Goal: Task Accomplishment & Management: Use online tool/utility

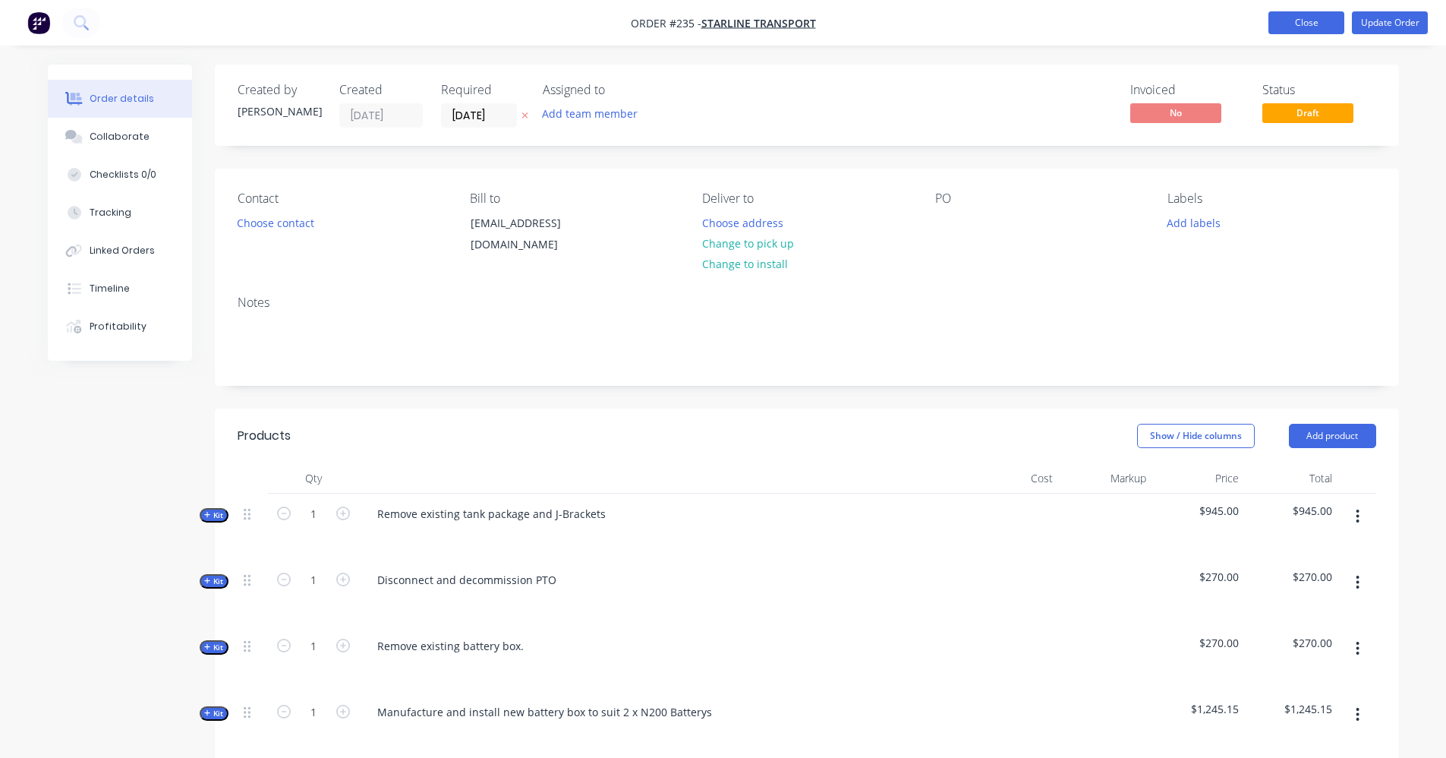
click at [1285, 16] on button "Close" at bounding box center [1306, 22] width 76 height 23
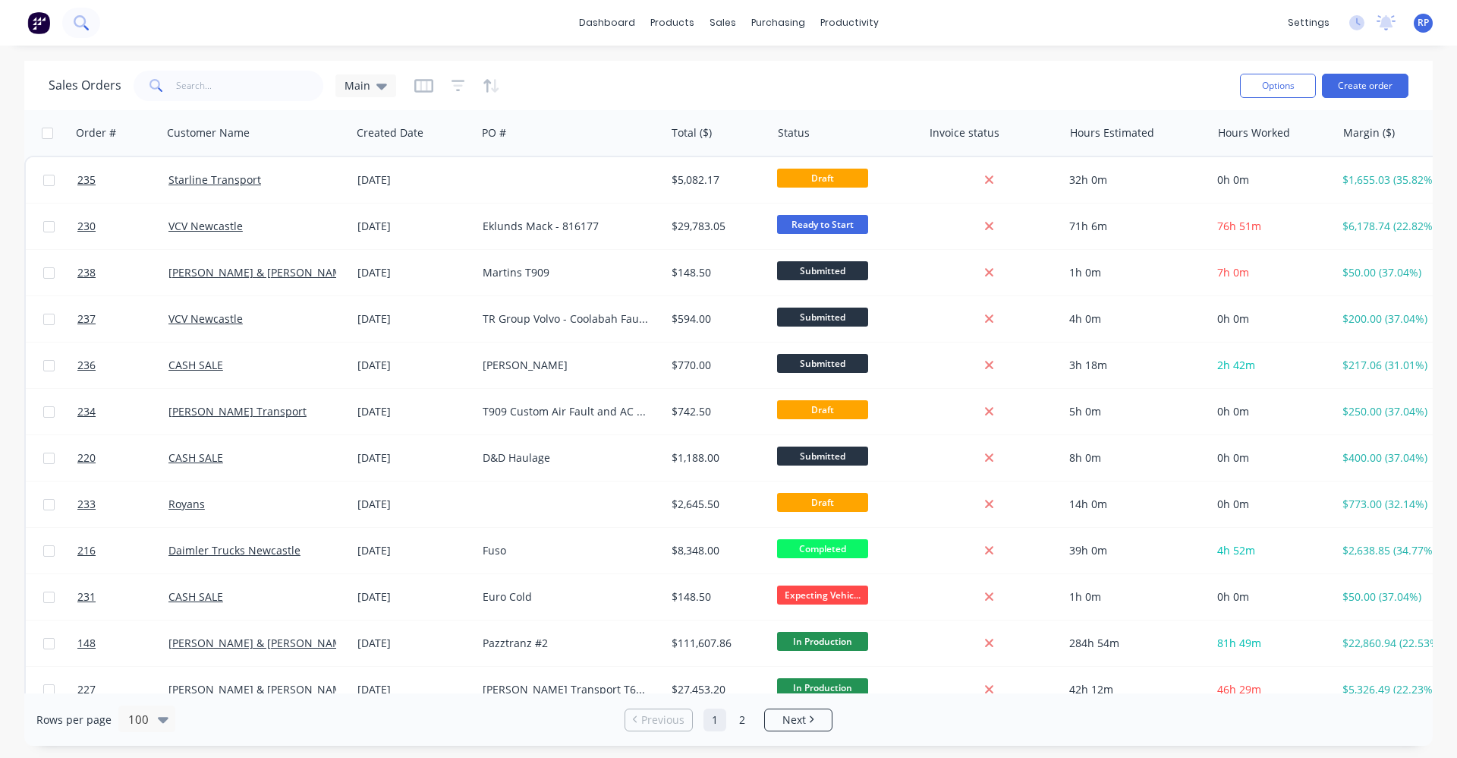
click at [77, 20] on icon at bounding box center [81, 22] width 14 height 14
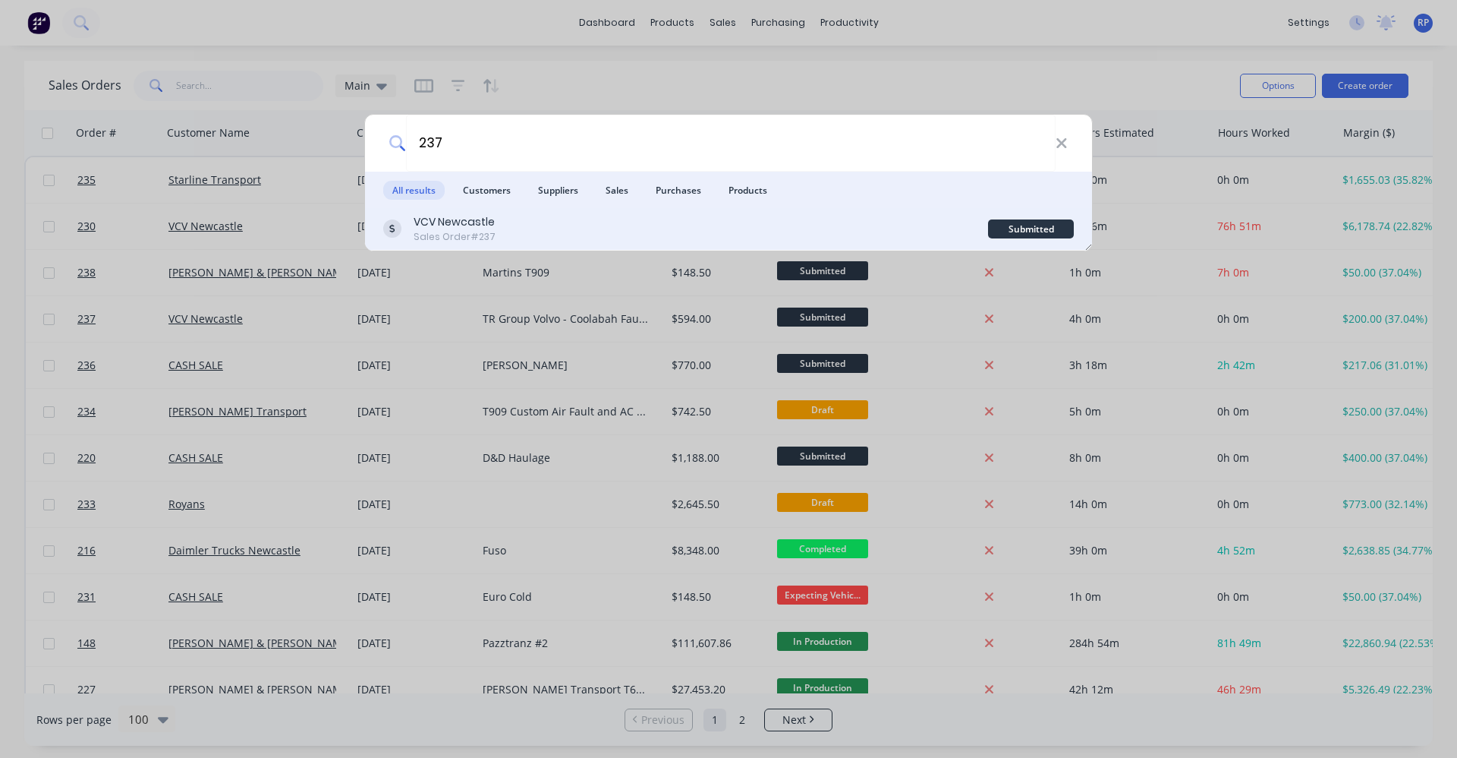
type input "237"
click at [505, 228] on div "VCV Newcastle Sales Order #237" at bounding box center [685, 229] width 605 height 30
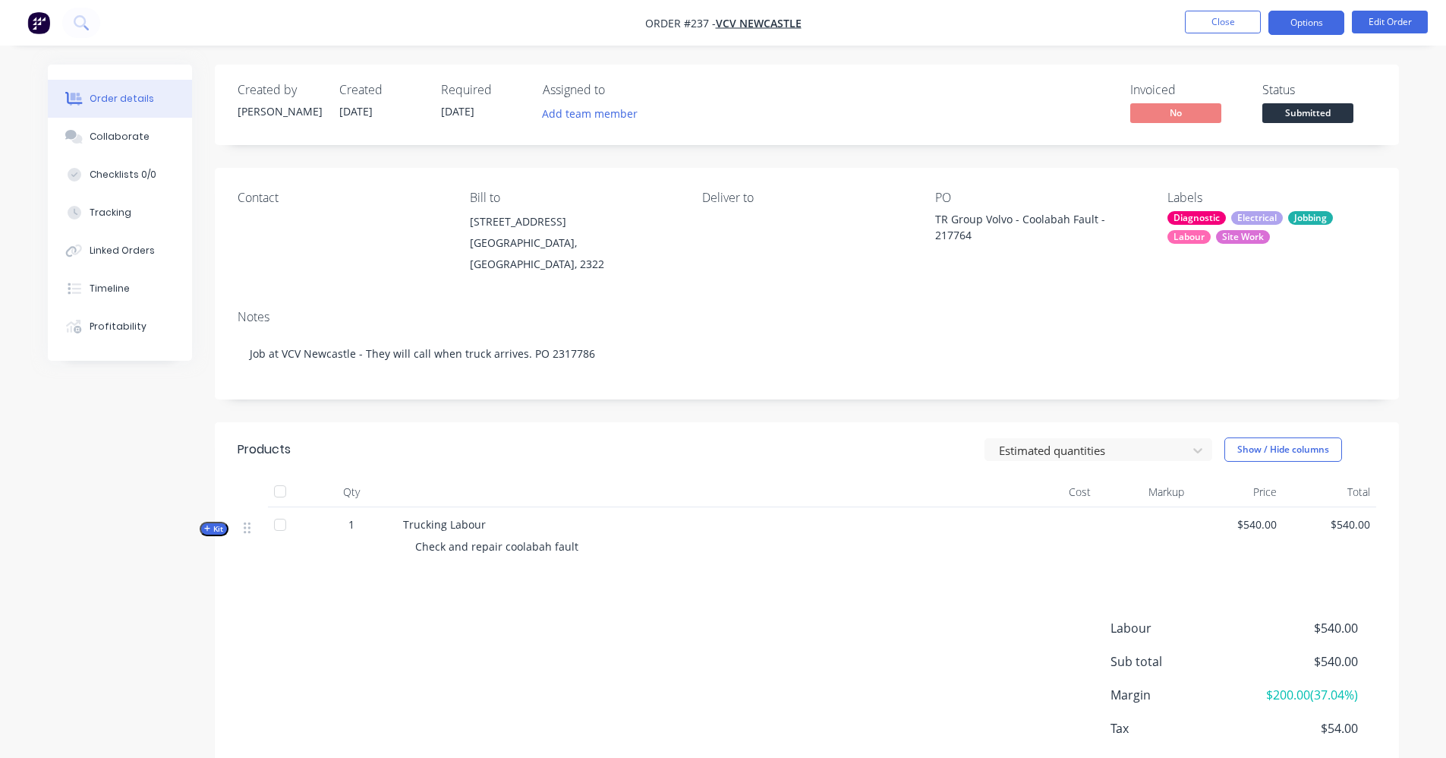
click at [1281, 23] on button "Options" at bounding box center [1306, 23] width 76 height 24
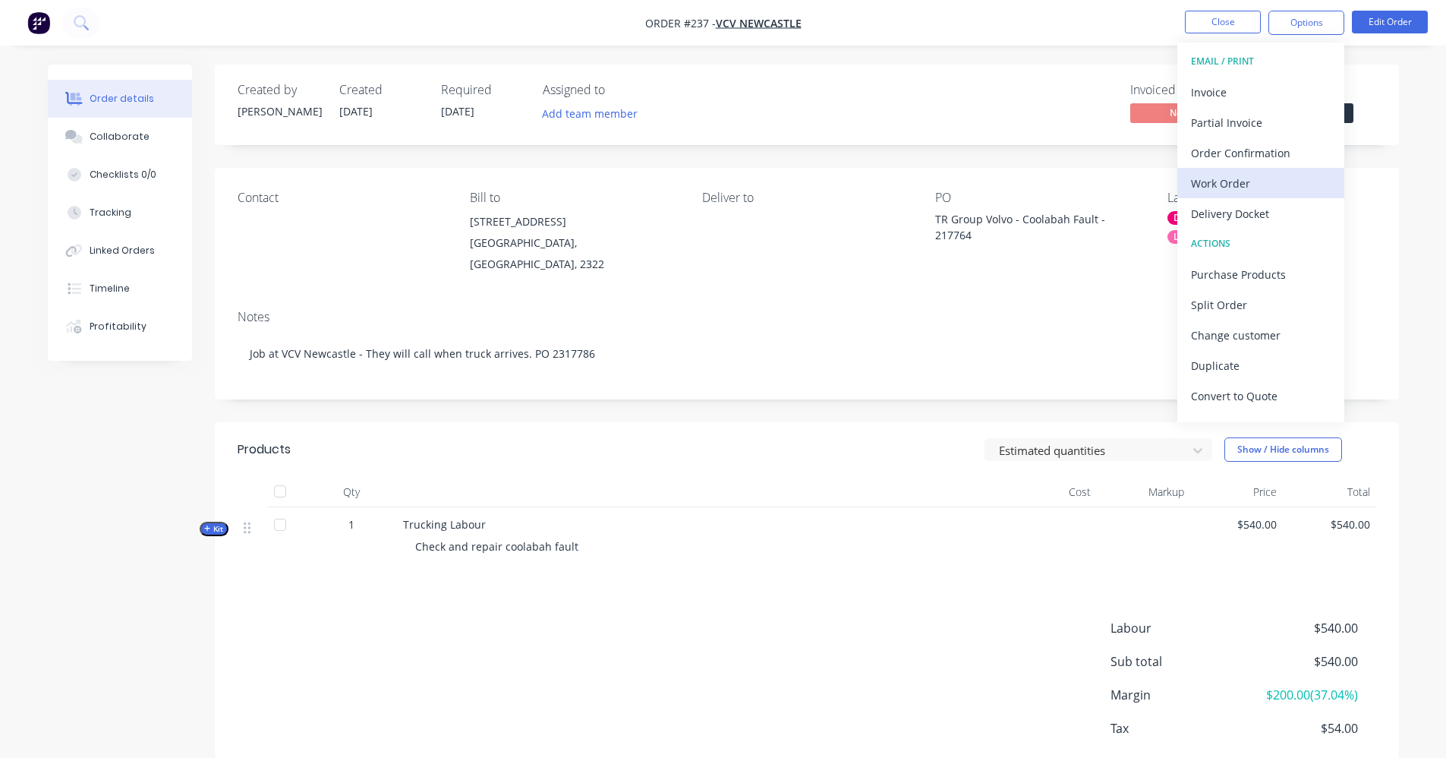
click at [1222, 182] on div "Work Order" at bounding box center [1261, 183] width 140 height 22
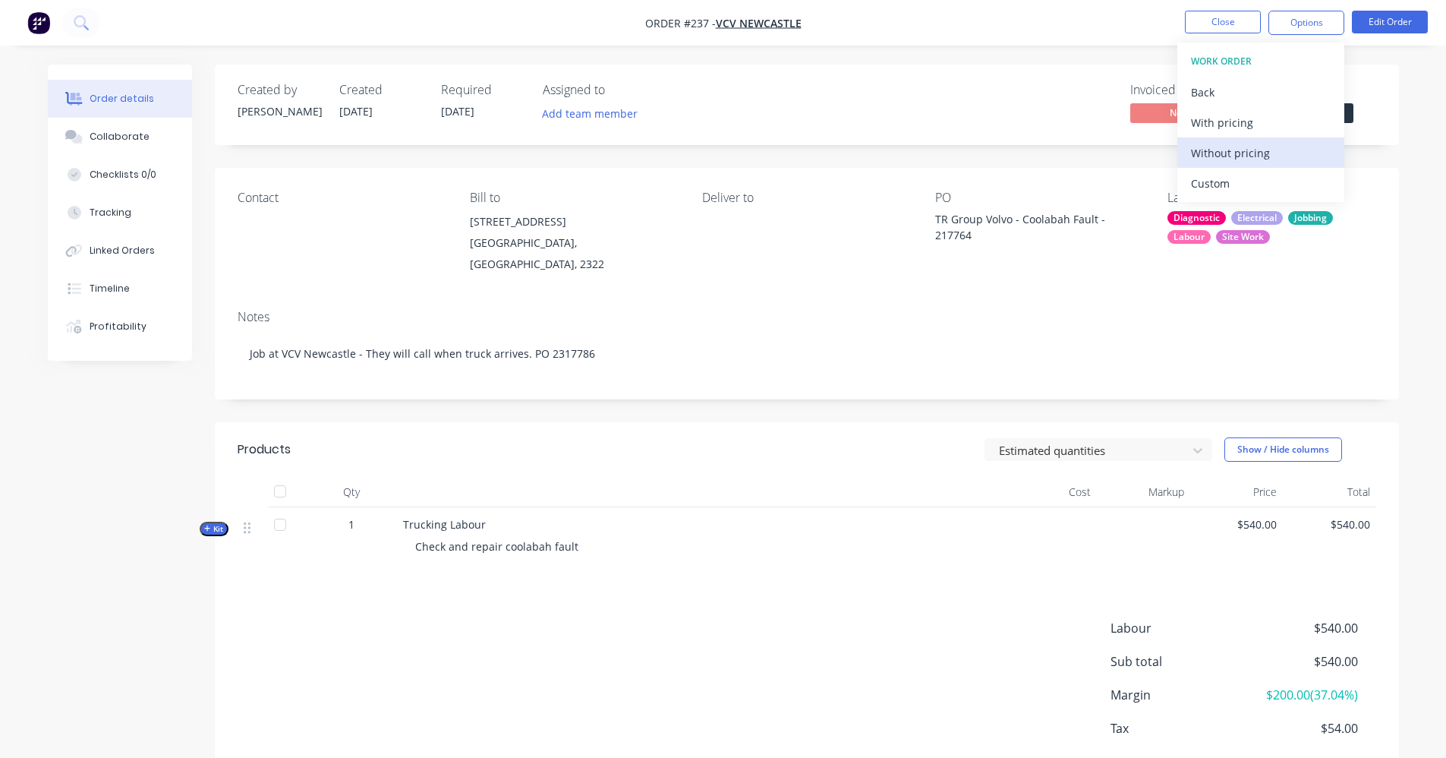
click at [1233, 153] on div "Without pricing" at bounding box center [1261, 153] width 140 height 22
